Goal: Obtain resource: Download file/media

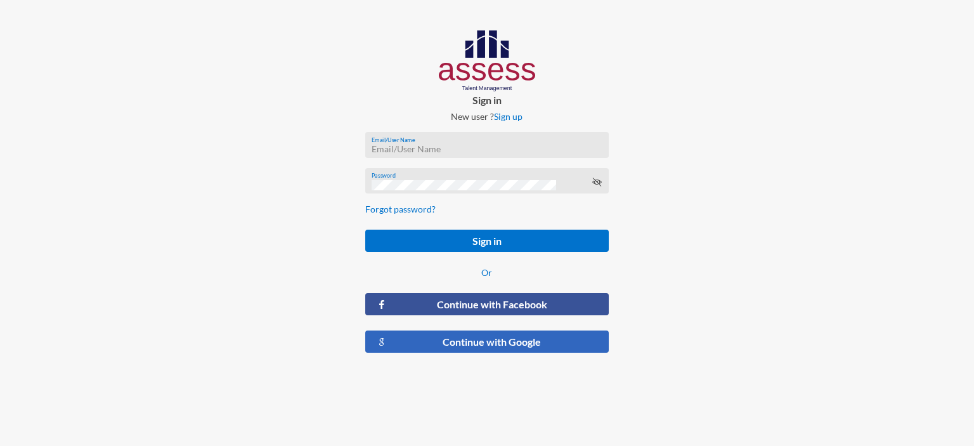
type input "[EMAIL_ADDRESS][DOMAIN_NAME]"
click at [452, 338] on button "Continue with Google" at bounding box center [487, 341] width 244 height 22
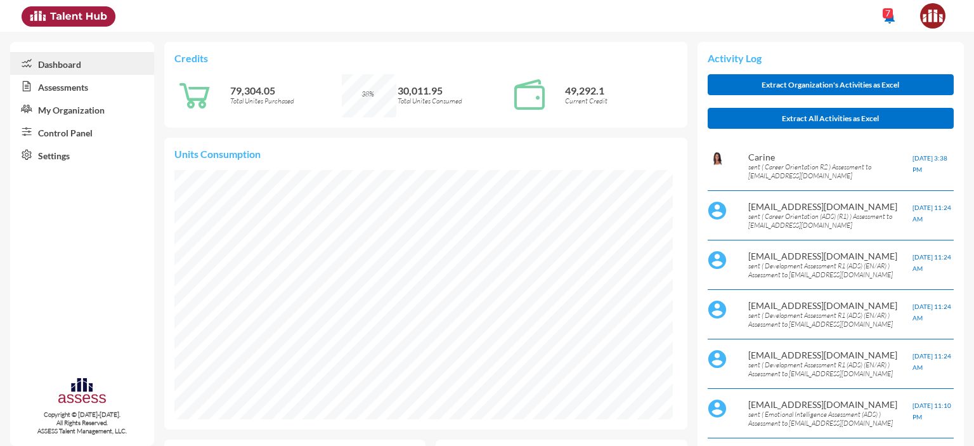
click at [65, 138] on link "Control Panel" at bounding box center [82, 131] width 144 height 23
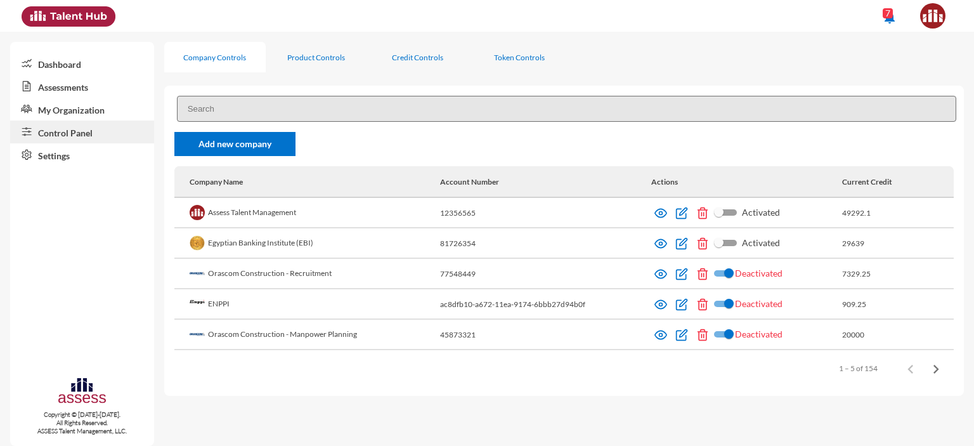
click at [86, 89] on link "Assessments" at bounding box center [82, 86] width 144 height 23
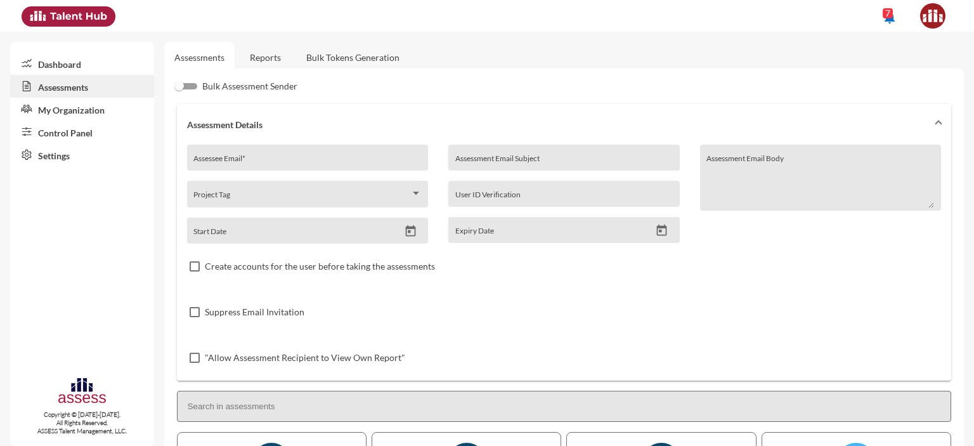
click at [259, 47] on link "Reports" at bounding box center [265, 57] width 51 height 31
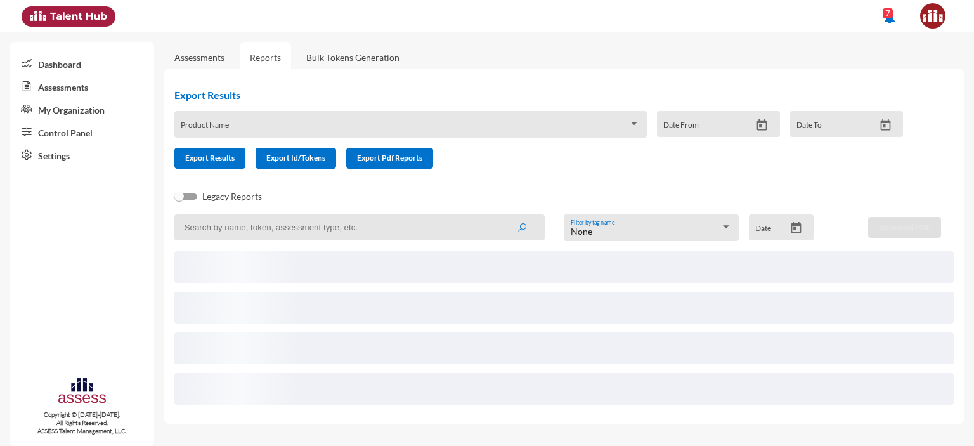
click at [266, 129] on span at bounding box center [405, 129] width 448 height 10
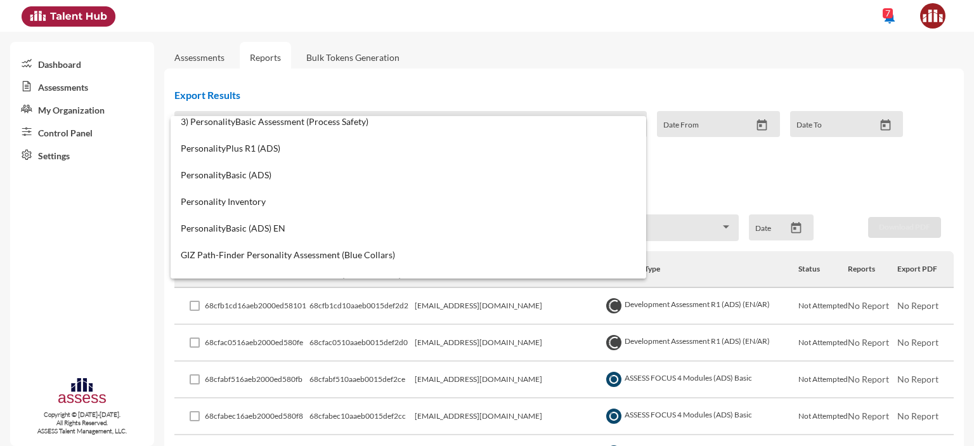
scroll to position [112, 0]
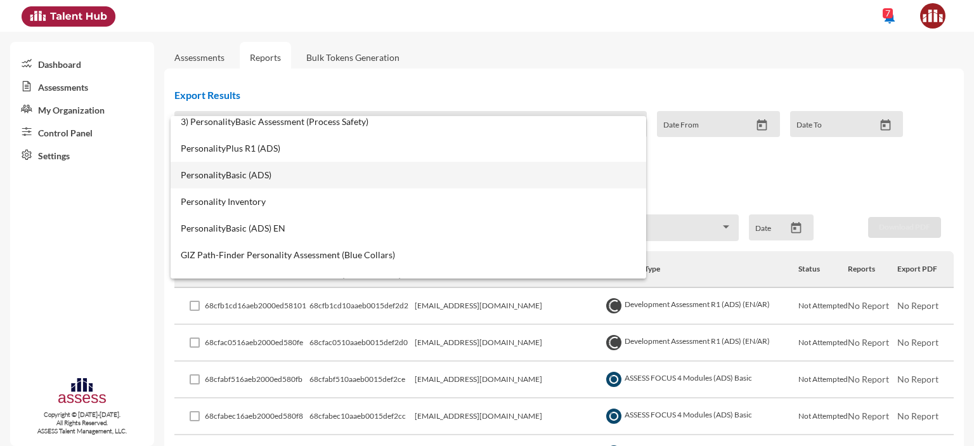
type input "personality"
click at [251, 178] on span "PersonalityBasic (ADS)" at bounding box center [408, 175] width 455 height 10
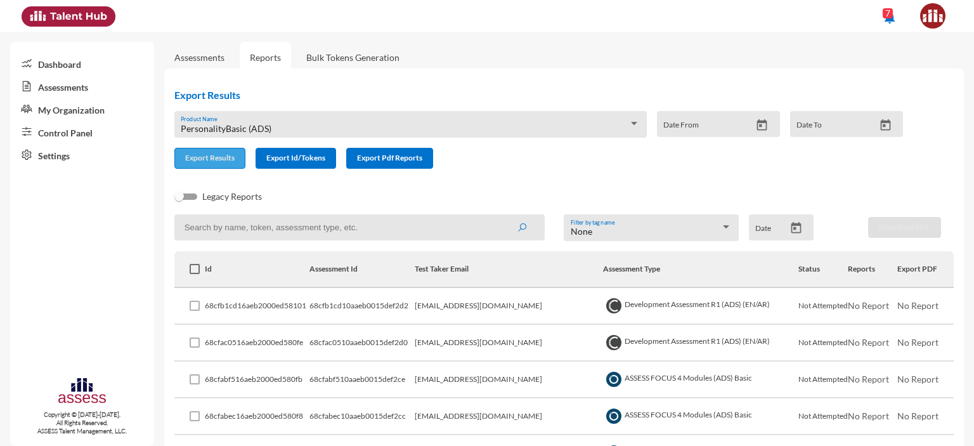
click at [216, 157] on span "Export Results" at bounding box center [209, 158] width 49 height 10
